Goal: Check status: Check status

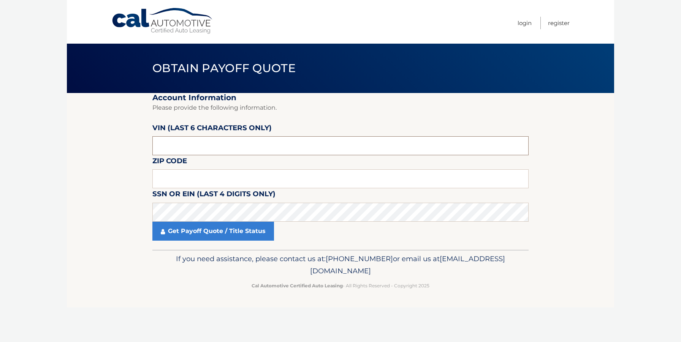
click at [191, 138] on input "text" at bounding box center [340, 145] width 376 height 19
click at [522, 23] on link "Login" at bounding box center [524, 23] width 14 height 13
click at [185, 144] on input "text" at bounding box center [340, 145] width 376 height 19
type input "208916"
type input "19014"
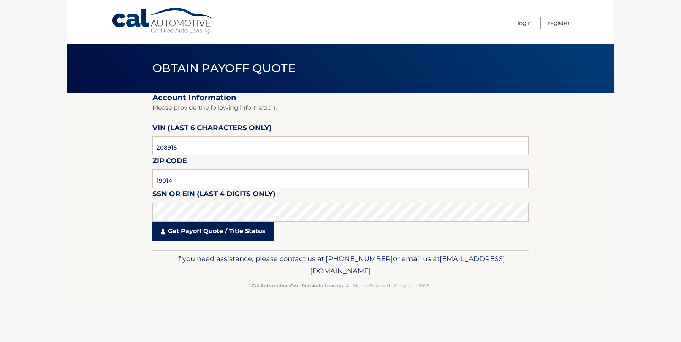
click at [209, 233] on link "Get Payoff Quote / Title Status" at bounding box center [213, 231] width 122 height 19
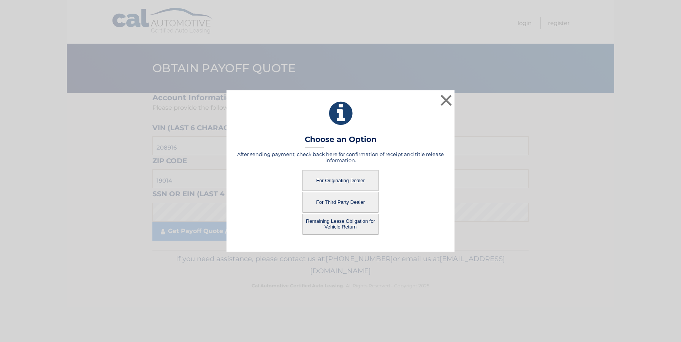
click at [328, 179] on button "For Originating Dealer" at bounding box center [340, 180] width 76 height 21
click at [331, 221] on button "Remaining Lease Obligation for Vehicle Return" at bounding box center [340, 224] width 76 height 21
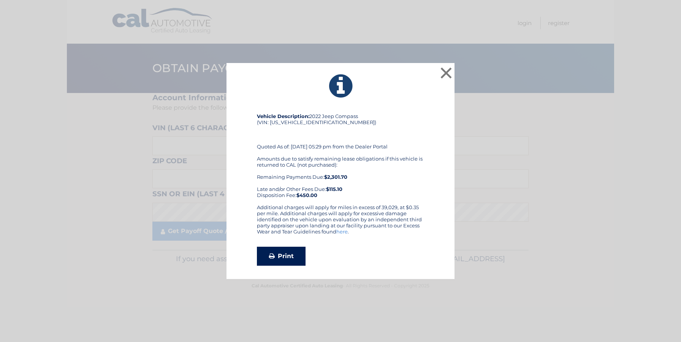
click at [283, 259] on link "Print" at bounding box center [281, 256] width 49 height 19
